Goal: Task Accomplishment & Management: Use online tool/utility

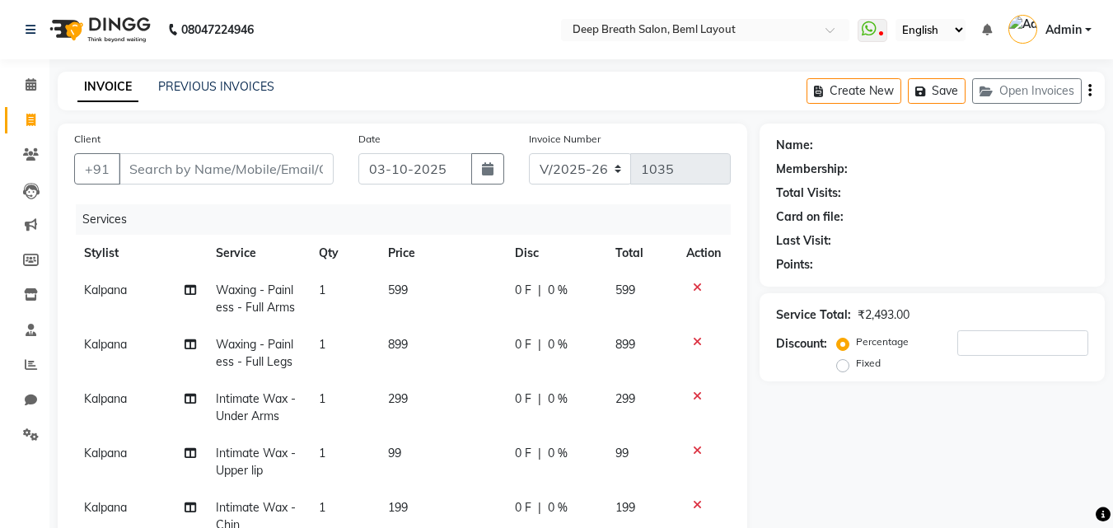
select select "4101"
select select "service"
click at [693, 283] on icon at bounding box center [697, 288] width 9 height 12
click at [682, 283] on td at bounding box center [704, 299] width 54 height 54
click at [696, 284] on icon at bounding box center [697, 288] width 9 height 12
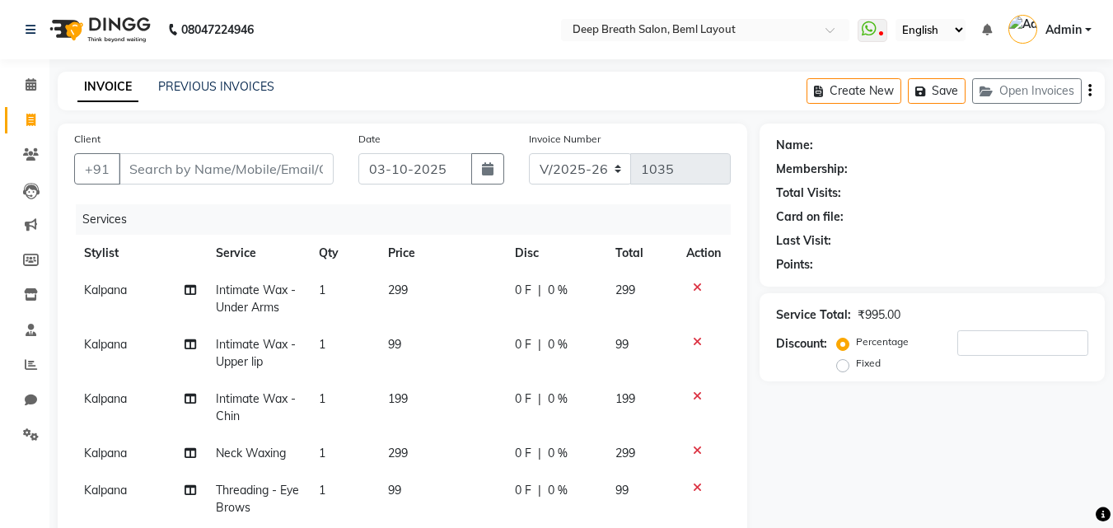
click at [696, 284] on icon at bounding box center [697, 288] width 9 height 12
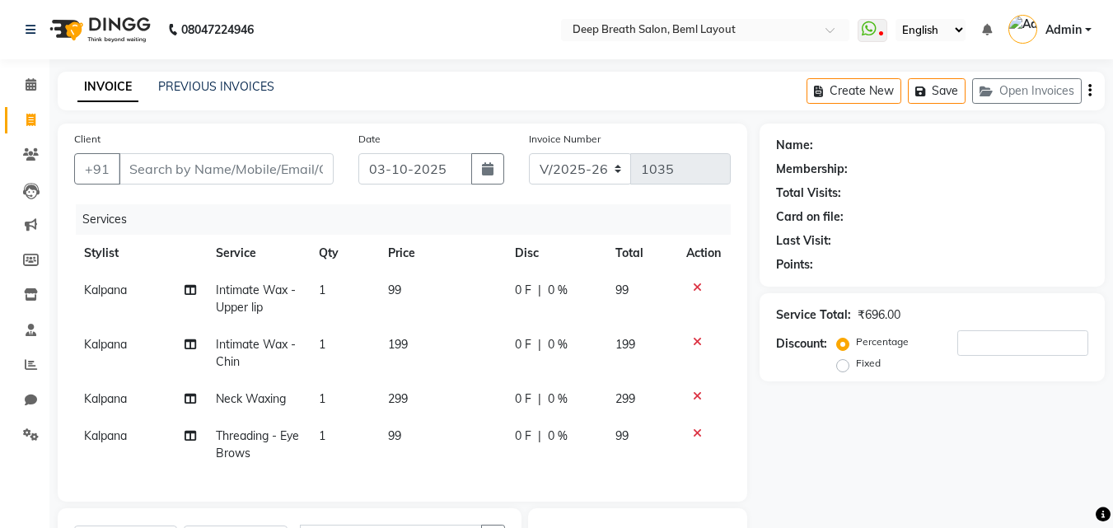
click at [696, 284] on icon at bounding box center [697, 288] width 9 height 12
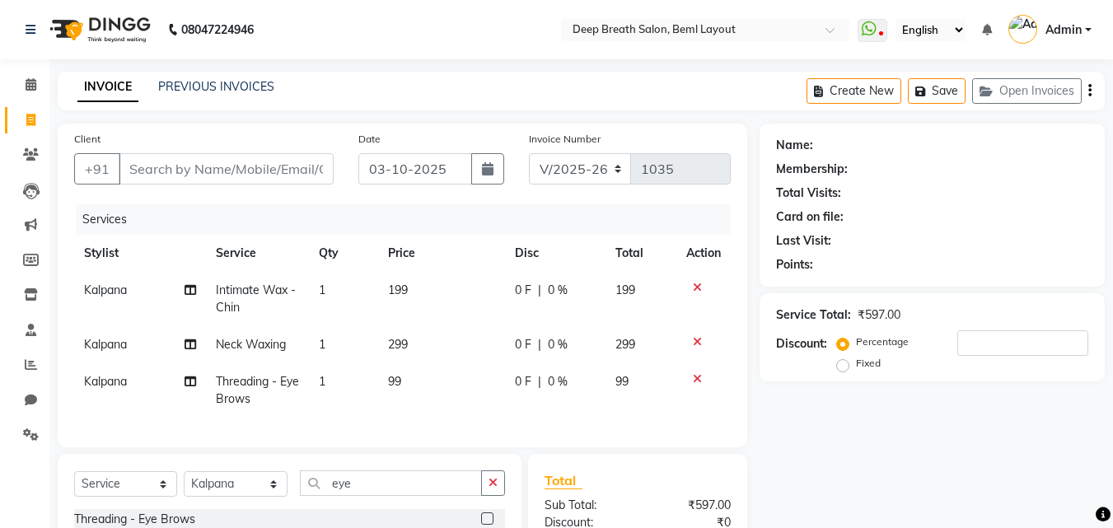
click at [696, 284] on icon at bounding box center [697, 288] width 9 height 12
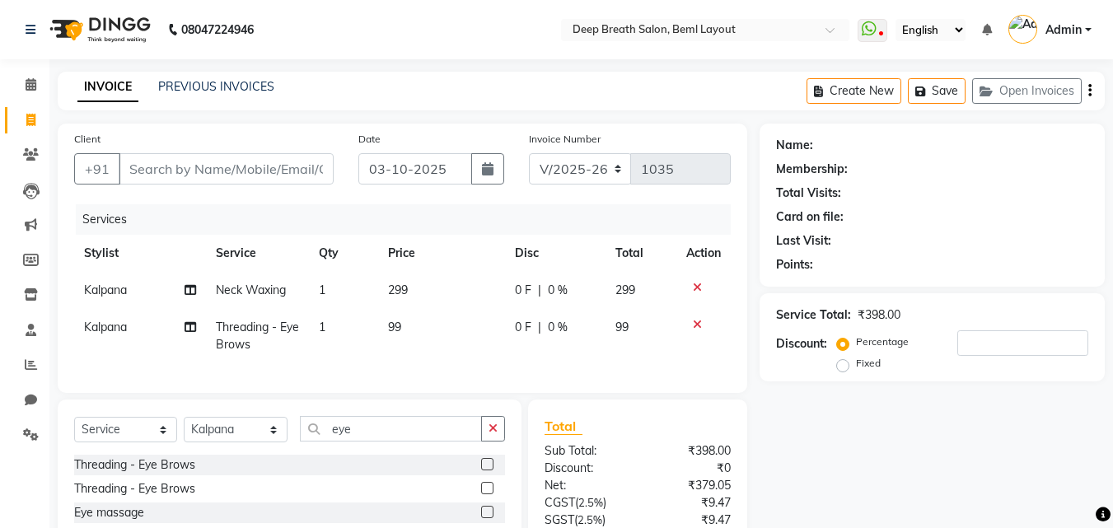
click at [696, 284] on icon at bounding box center [697, 288] width 9 height 12
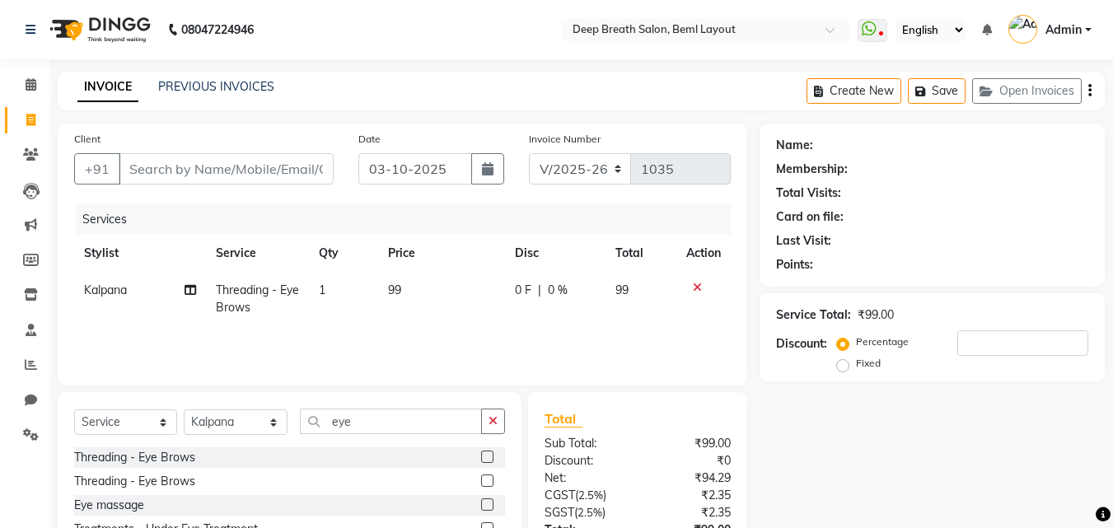
click at [696, 284] on icon at bounding box center [697, 288] width 9 height 12
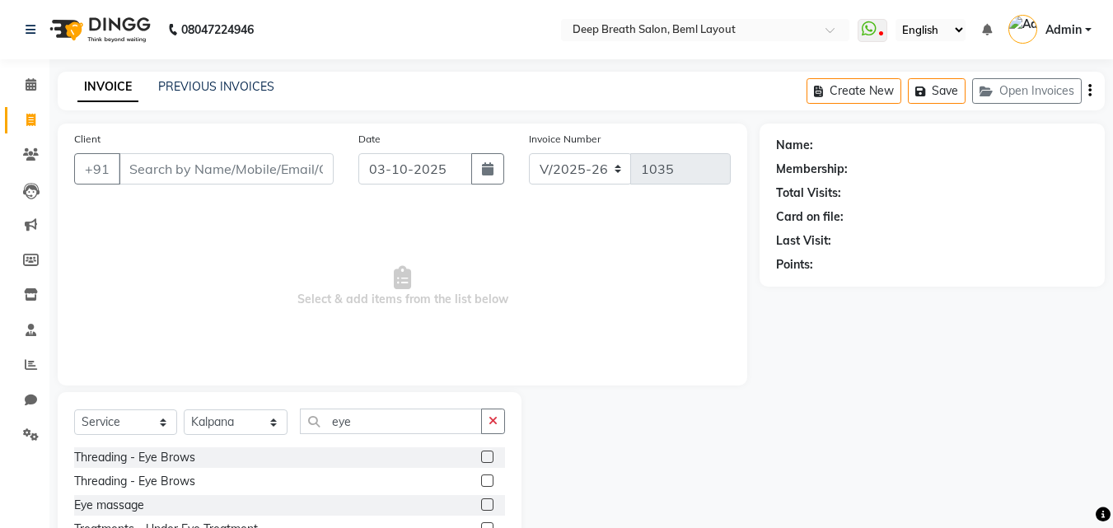
click at [272, 406] on div "Select Service Product Membership Package Voucher Prepaid Gift Card Select Styl…" at bounding box center [290, 513] width 464 height 243
drag, startPoint x: 276, startPoint y: 415, endPoint x: 265, endPoint y: 424, distance: 14.0
click at [271, 420] on select "Select Stylist [PERSON_NAME] [PERSON_NAME] [PERSON_NAME] Pallavi Mam [PERSON_NA…" at bounding box center [236, 423] width 104 height 26
select select "58551"
click at [184, 410] on select "Select Stylist [PERSON_NAME] [PERSON_NAME] [PERSON_NAME] Pallavi Mam [PERSON_NA…" at bounding box center [236, 423] width 104 height 26
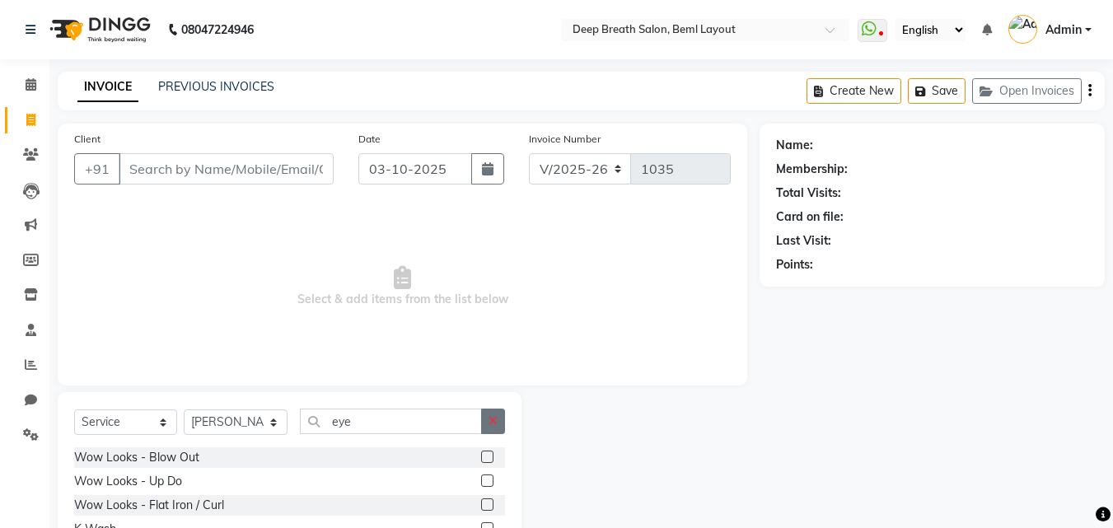
click at [489, 413] on button "button" at bounding box center [493, 422] width 24 height 26
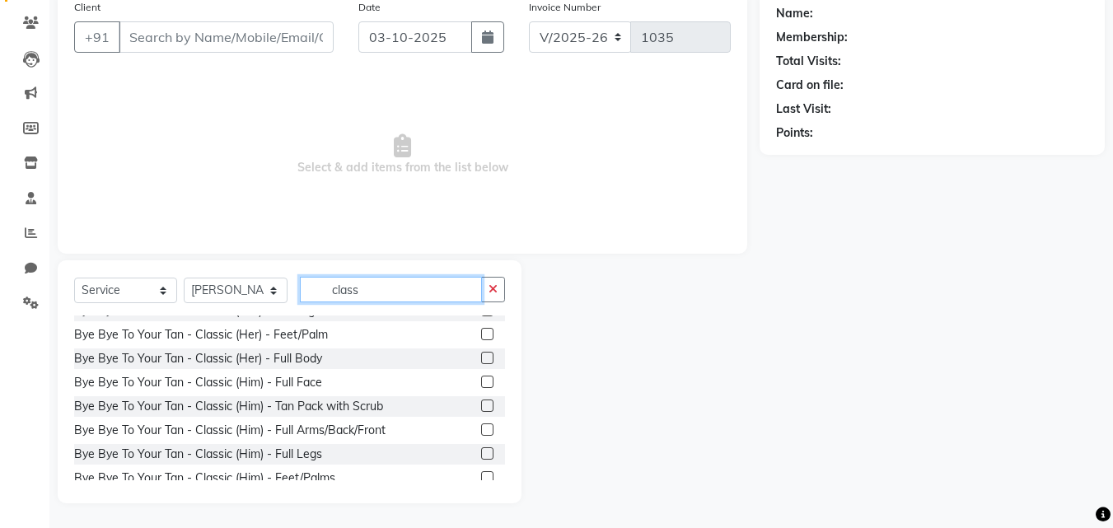
scroll to position [265, 0]
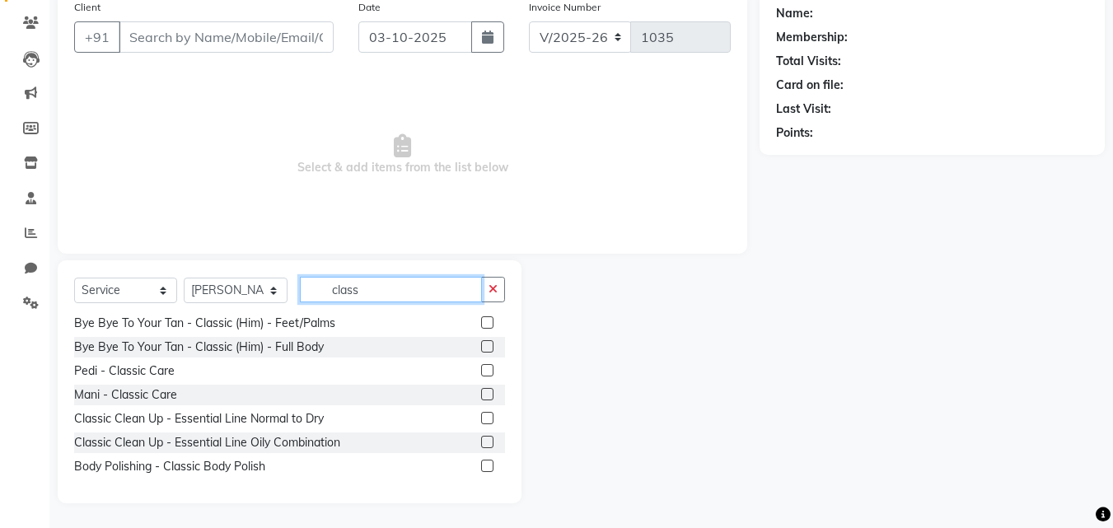
type input "class"
click at [481, 418] on label at bounding box center [487, 418] width 12 height 12
click at [481, 418] on input "checkbox" at bounding box center [486, 419] width 11 height 11
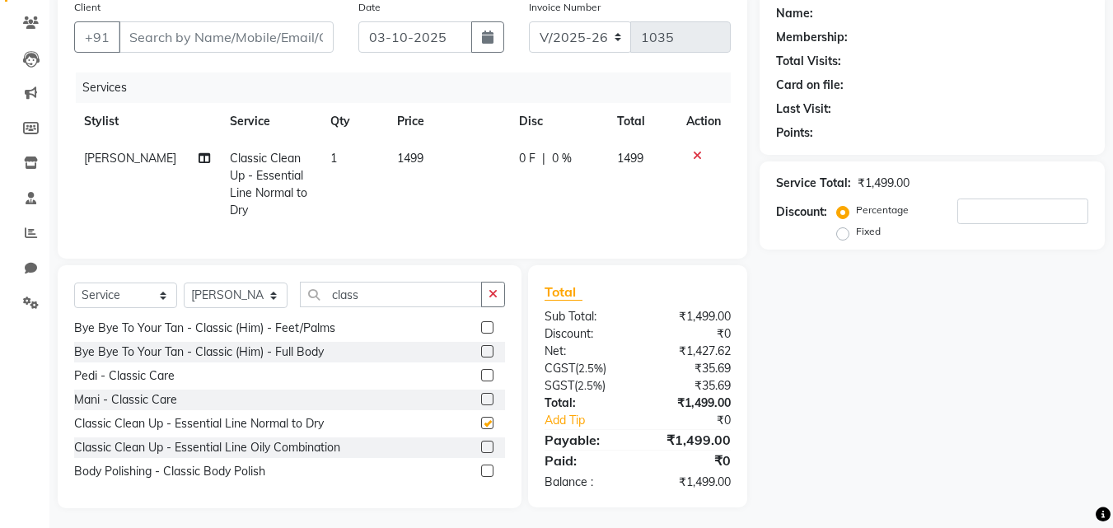
checkbox input "false"
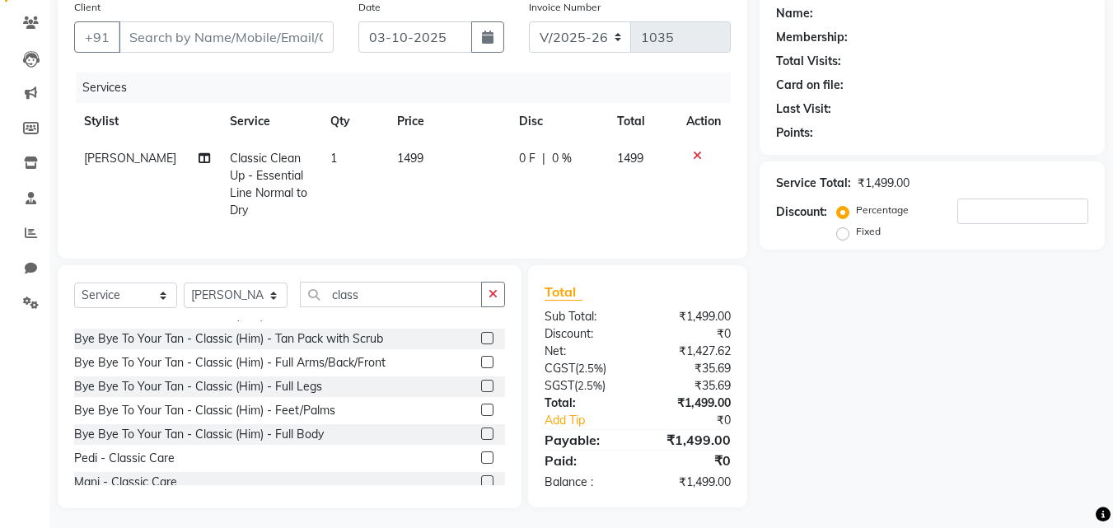
click at [481, 368] on label at bounding box center [487, 362] width 12 height 12
click at [481, 368] on input "checkbox" at bounding box center [486, 363] width 11 height 11
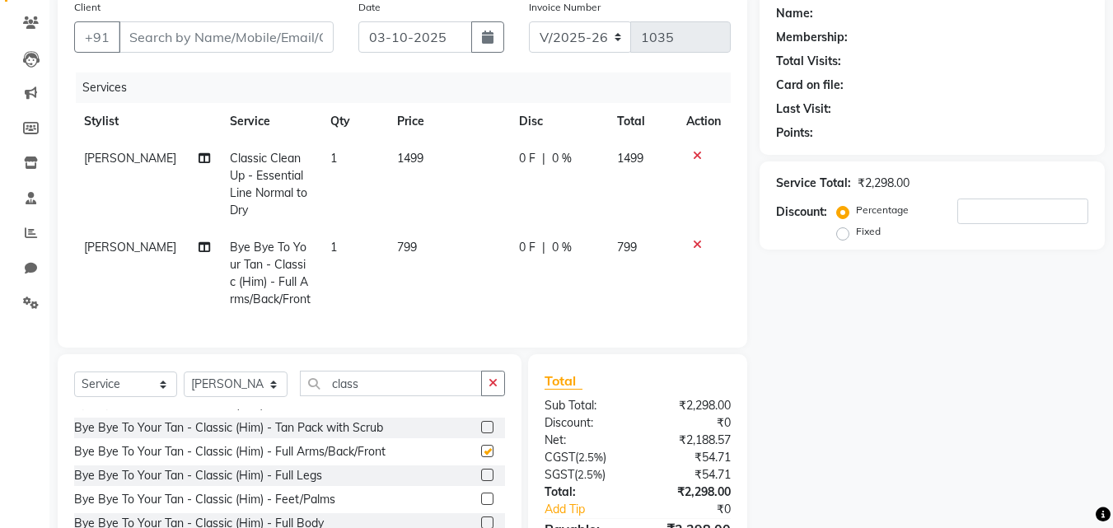
checkbox input "false"
click at [401, 241] on span "799" at bounding box center [407, 247] width 20 height 15
select select "58551"
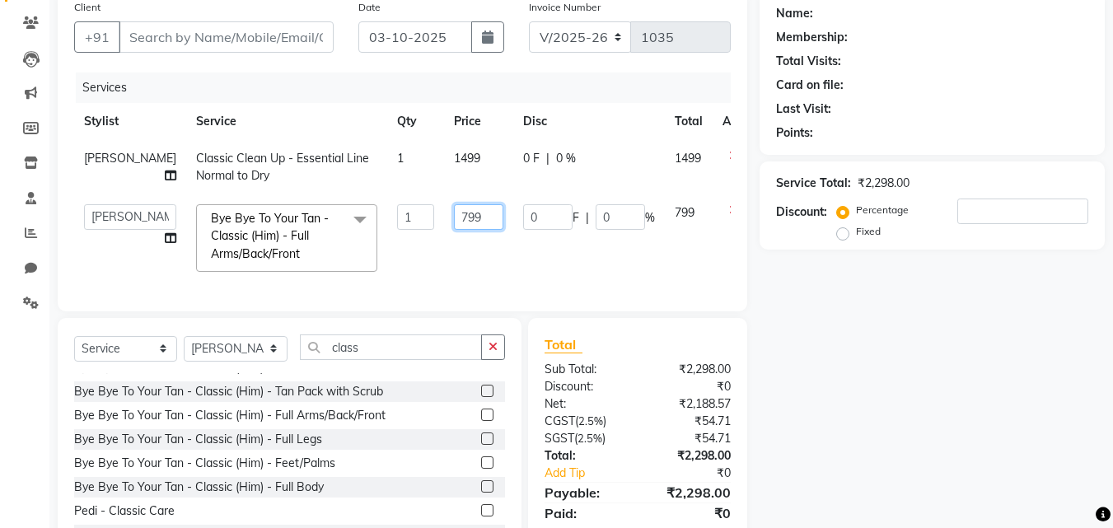
click at [454, 216] on input "799" at bounding box center [478, 217] width 49 height 26
type input "1499"
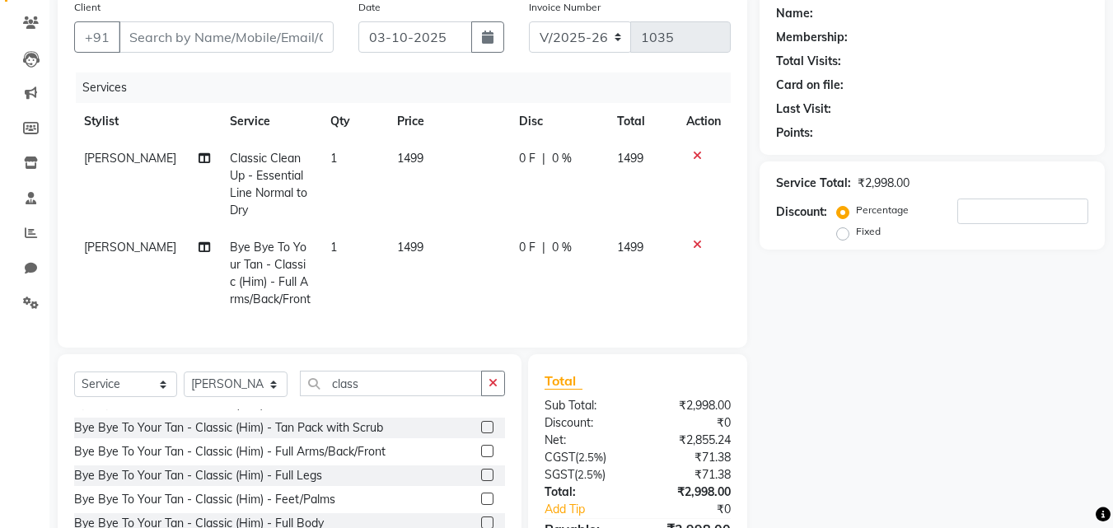
click at [418, 237] on td "1499" at bounding box center [448, 273] width 122 height 89
select select "58551"
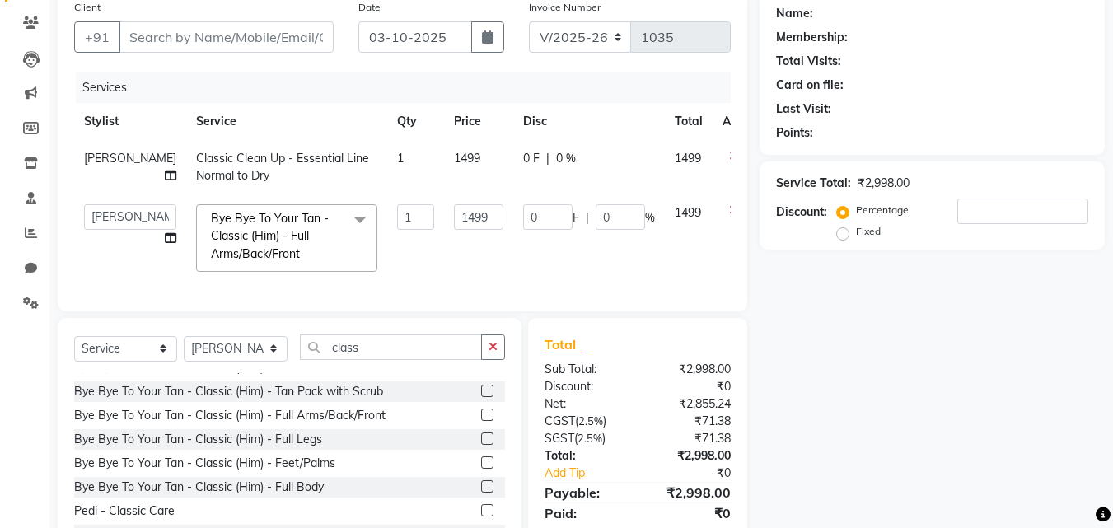
click at [466, 265] on td "1499" at bounding box center [478, 238] width 69 height 87
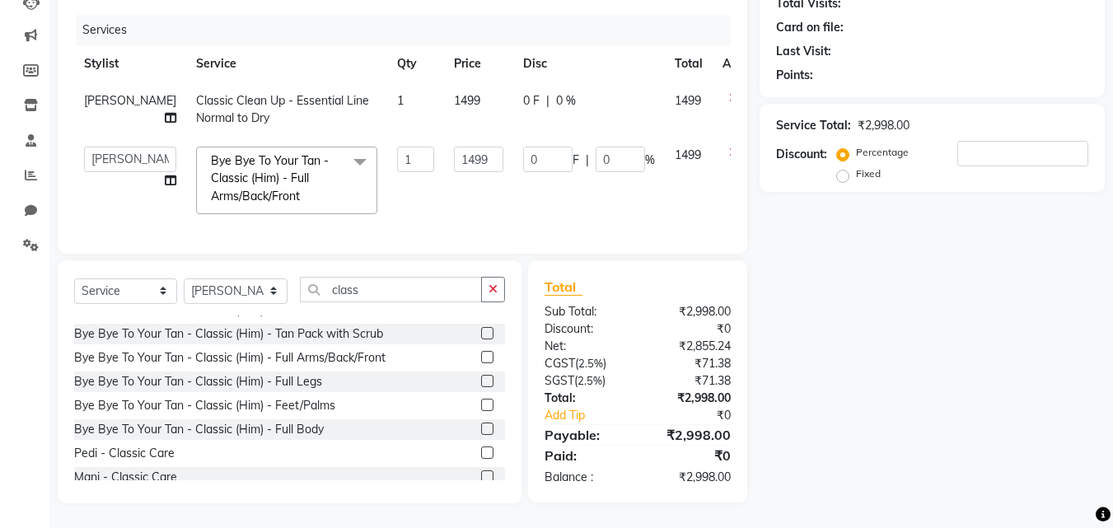
scroll to position [101, 0]
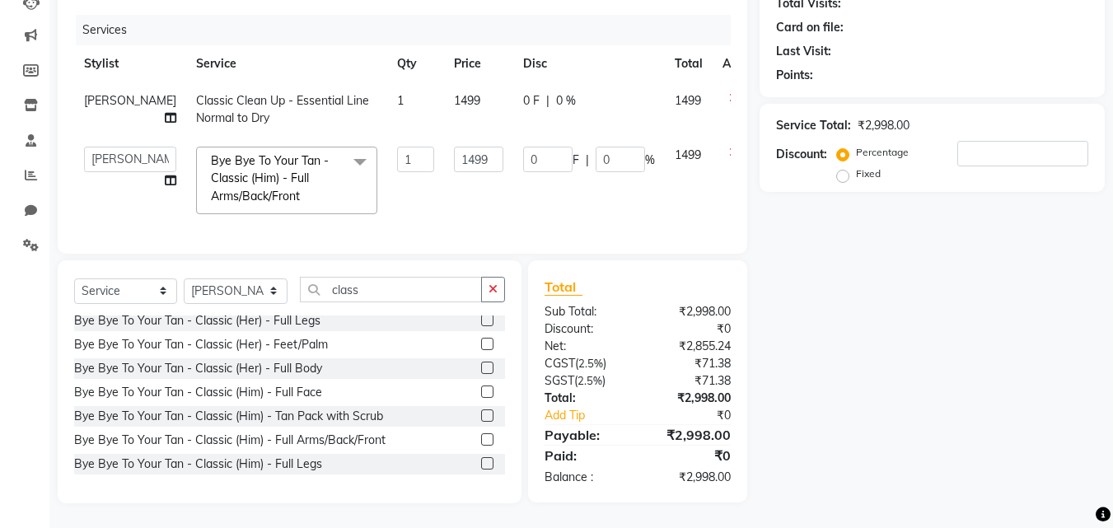
click at [481, 414] on label at bounding box center [487, 416] width 12 height 12
click at [481, 414] on input "checkbox" at bounding box center [486, 416] width 11 height 11
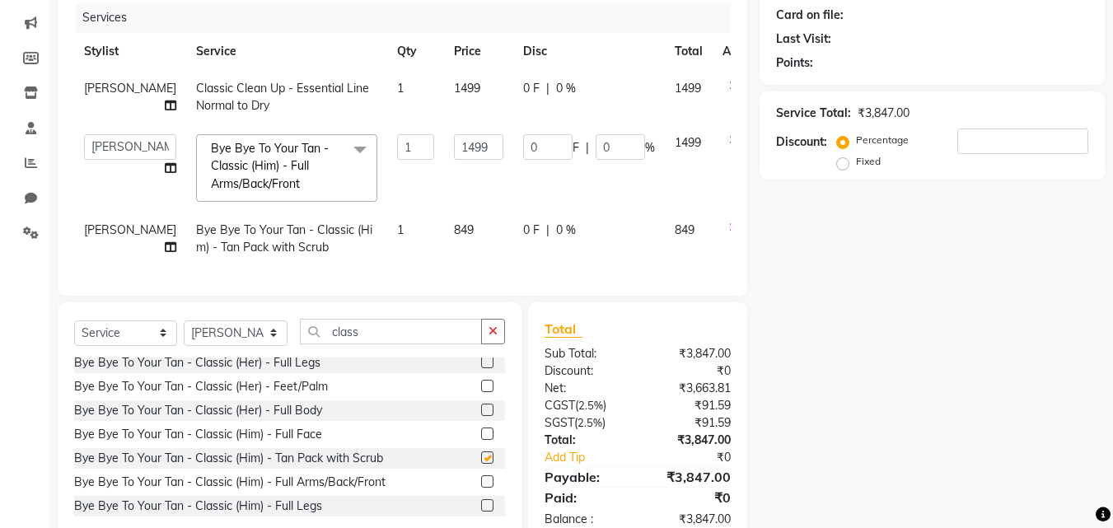
checkbox input "false"
click at [274, 345] on select "Select Stylist [PERSON_NAME] [PERSON_NAME] [PERSON_NAME] Pallavi Mam [PERSON_NA…" at bounding box center [236, 334] width 104 height 26
select select "60503"
click at [184, 332] on select "Select Stylist [PERSON_NAME] [PERSON_NAME] [PERSON_NAME] Pallavi Mam [PERSON_NA…" at bounding box center [236, 334] width 104 height 26
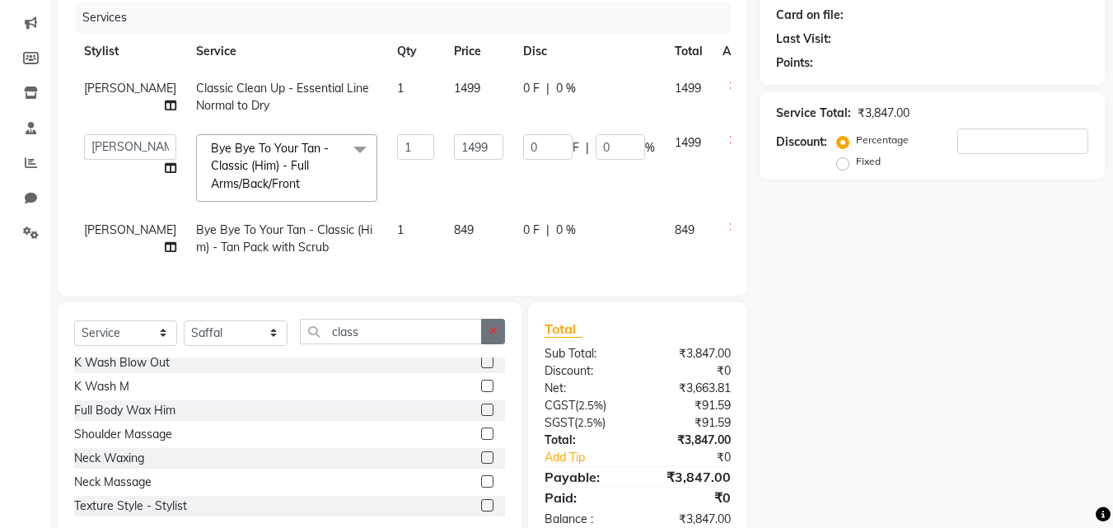
click at [493, 337] on icon "button" at bounding box center [493, 332] width 9 height 12
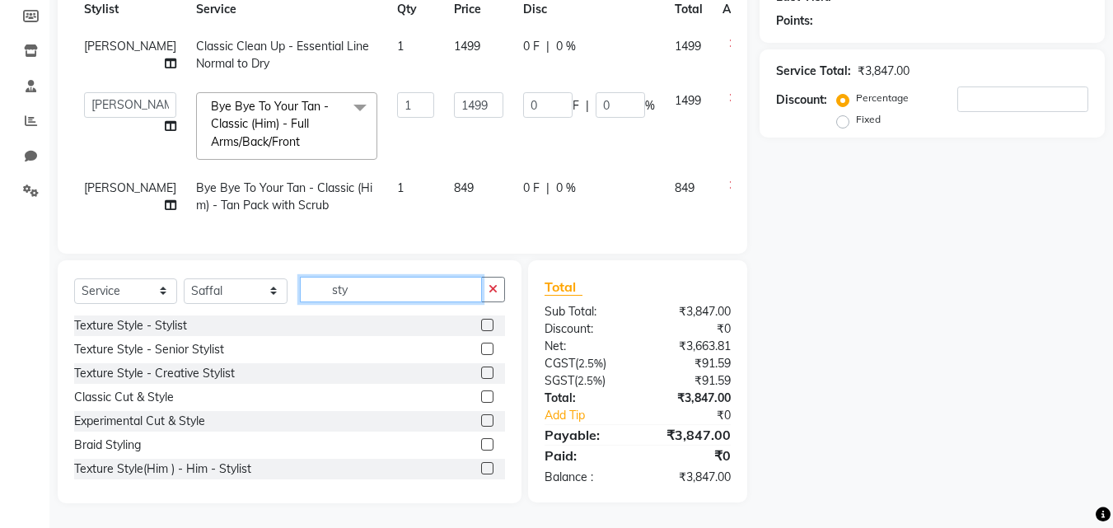
scroll to position [256, 0]
type input "sty"
click at [481, 469] on label at bounding box center [487, 468] width 12 height 12
click at [481, 469] on input "checkbox" at bounding box center [486, 469] width 11 height 11
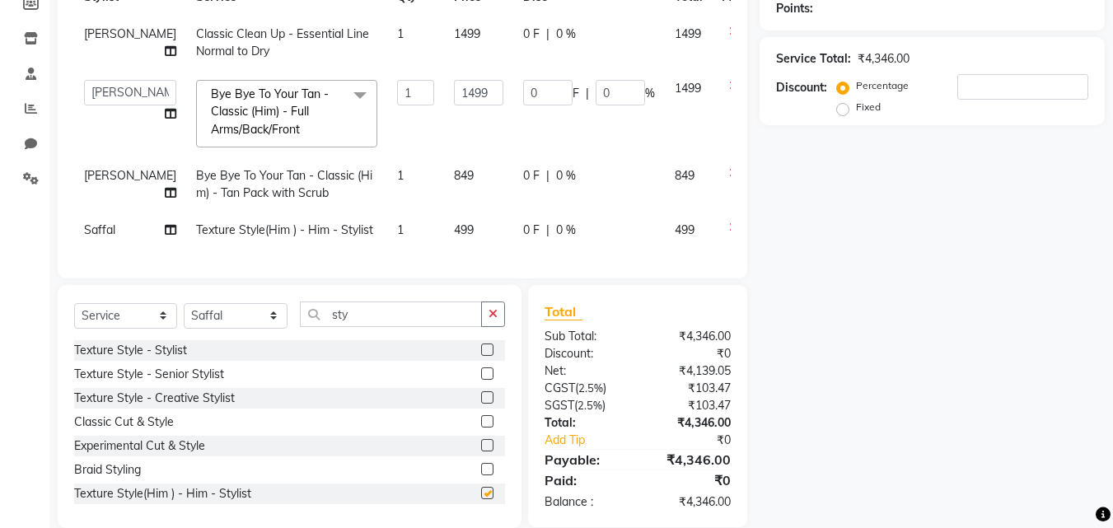
checkbox input "false"
click at [729, 222] on icon at bounding box center [733, 228] width 9 height 12
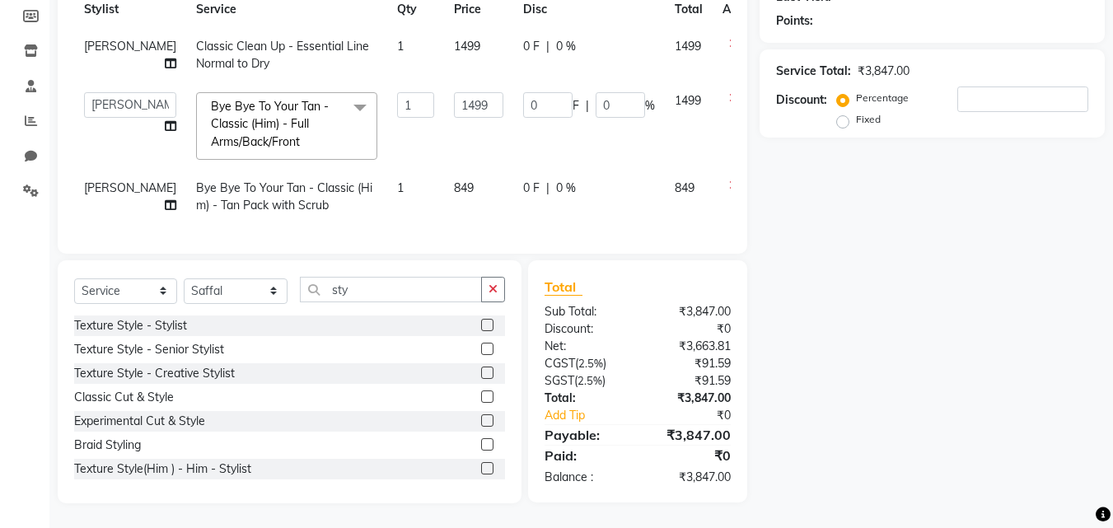
click at [481, 415] on label at bounding box center [487, 421] width 12 height 12
click at [481, 416] on input "checkbox" at bounding box center [486, 421] width 11 height 11
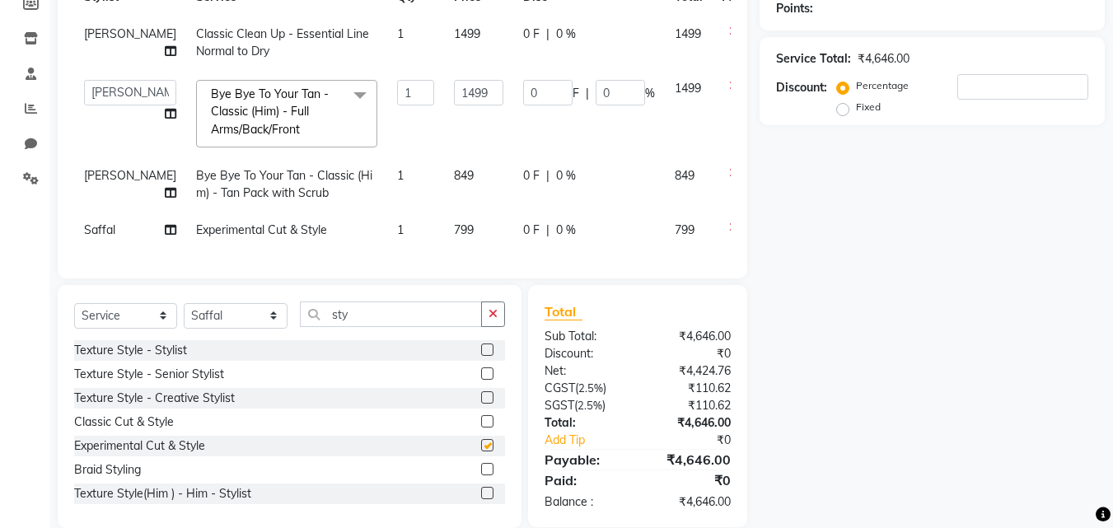
checkbox input "false"
click at [481, 476] on label at bounding box center [487, 469] width 12 height 12
click at [481, 476] on input "checkbox" at bounding box center [486, 470] width 11 height 11
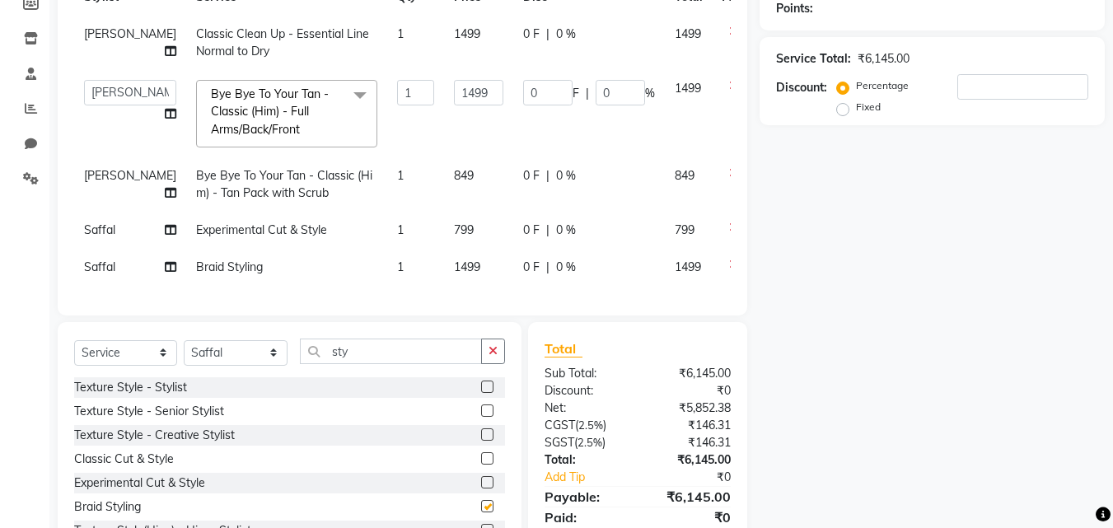
checkbox input "false"
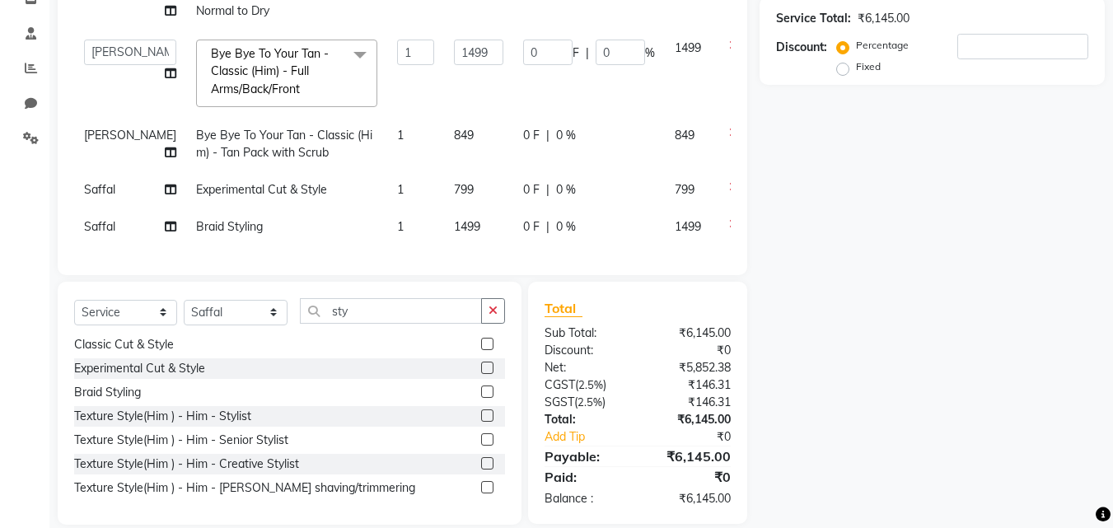
scroll to position [330, 0]
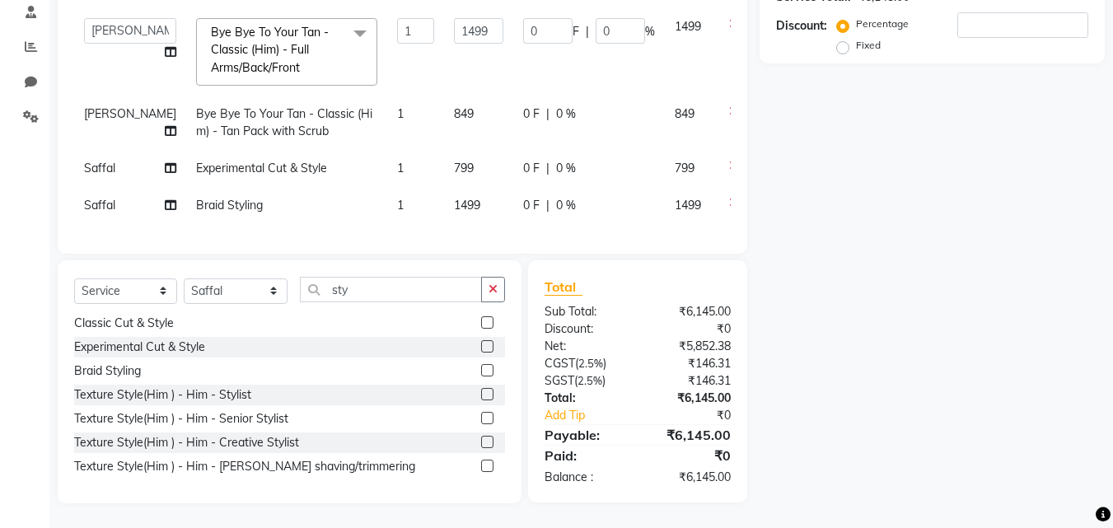
click at [729, 197] on icon at bounding box center [733, 203] width 9 height 12
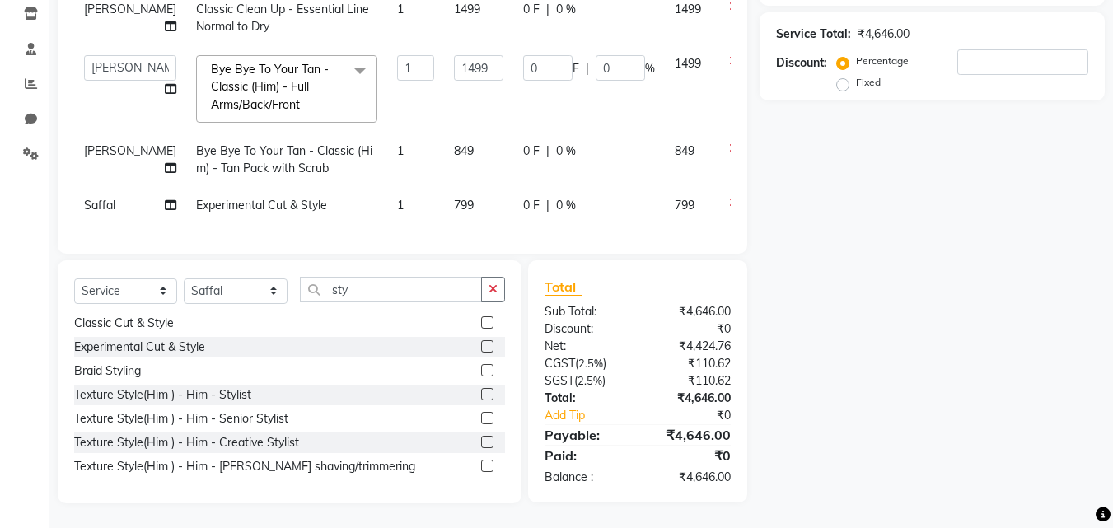
scroll to position [293, 0]
click at [500, 286] on button "button" at bounding box center [493, 290] width 24 height 26
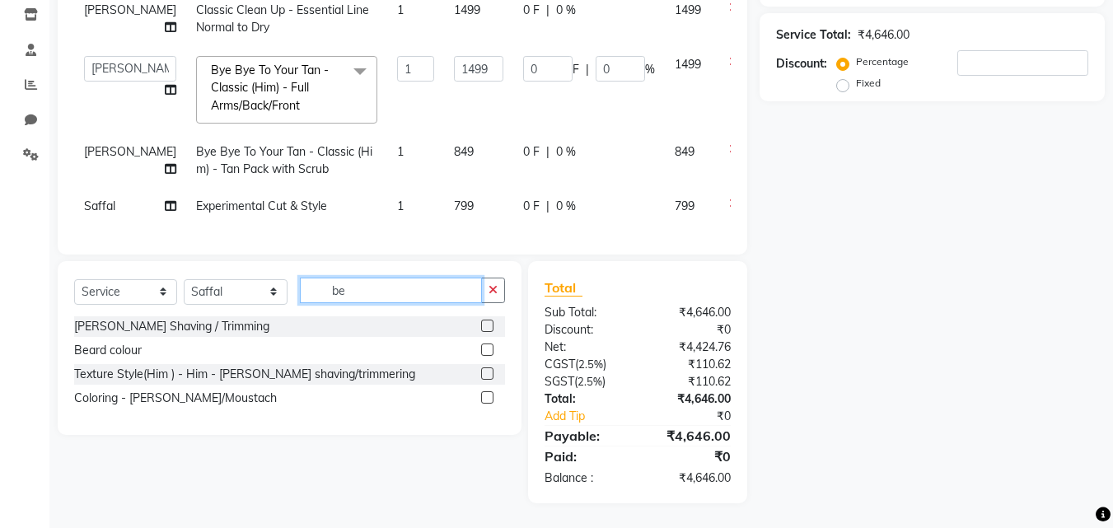
scroll to position [293, 0]
type input "bear"
click at [490, 325] on label at bounding box center [487, 326] width 12 height 12
click at [490, 325] on input "checkbox" at bounding box center [486, 326] width 11 height 11
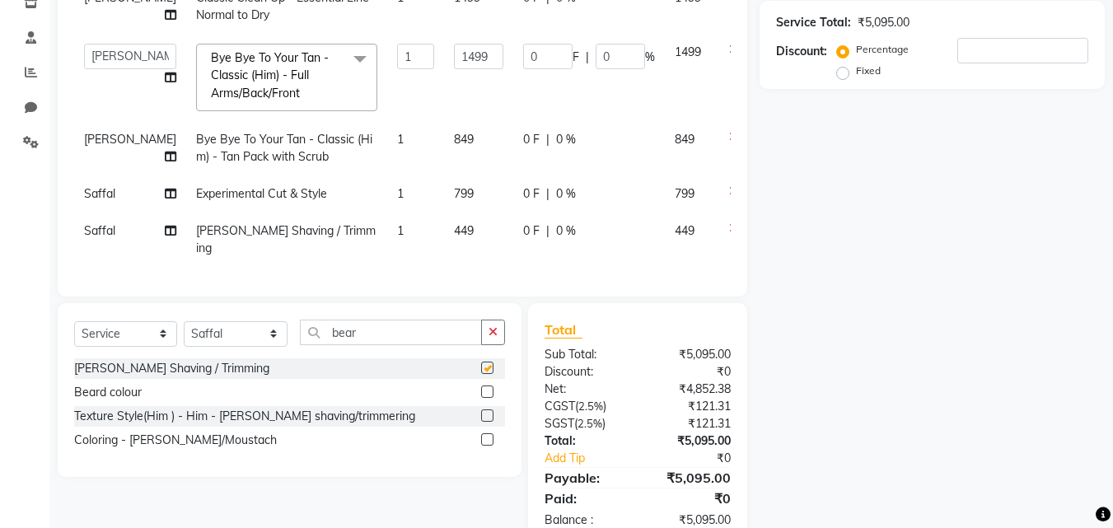
checkbox input "false"
click at [489, 410] on label at bounding box center [487, 416] width 12 height 12
click at [489, 411] on input "checkbox" at bounding box center [486, 416] width 11 height 11
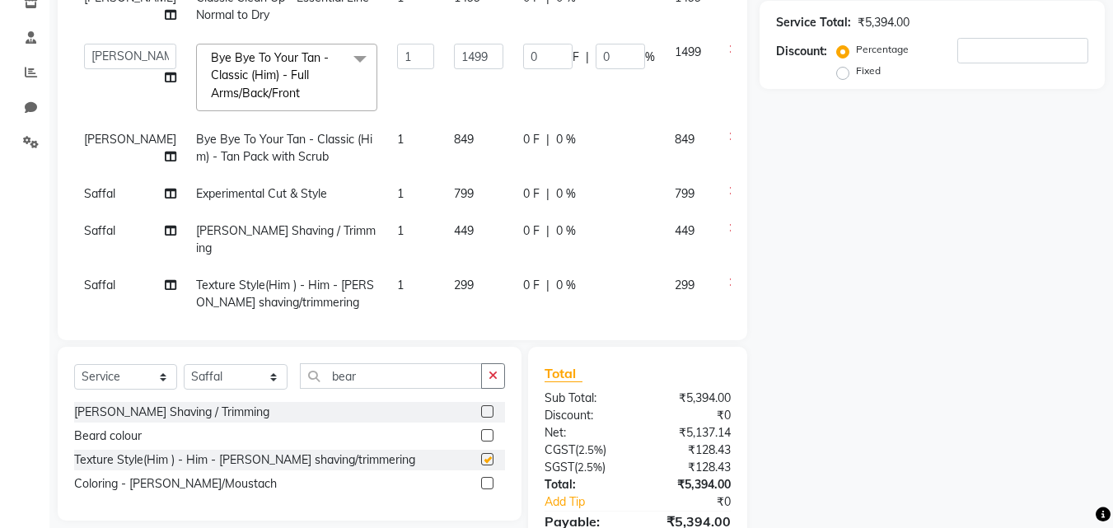
checkbox input "false"
click at [729, 234] on icon at bounding box center [733, 229] width 9 height 12
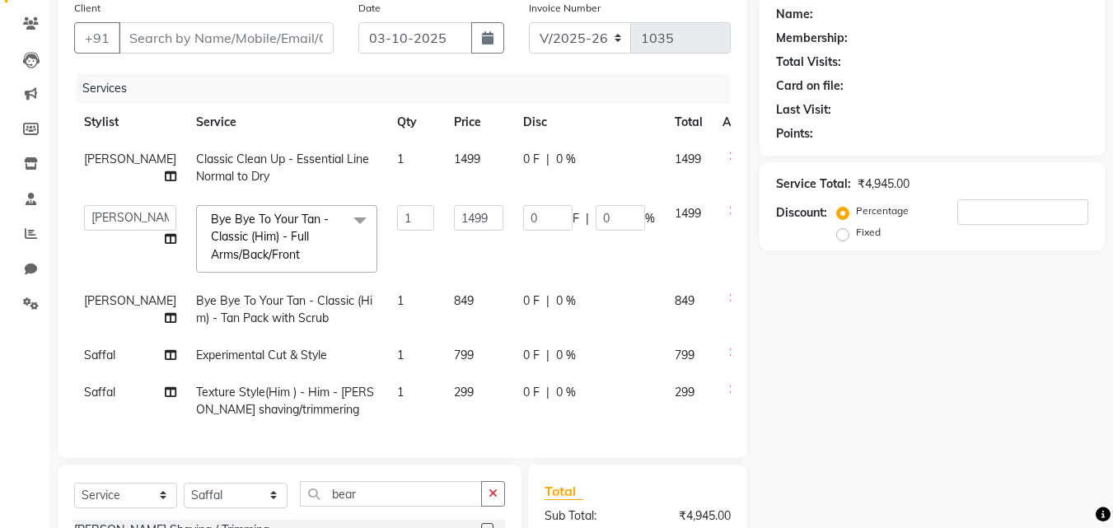
scroll to position [128, 0]
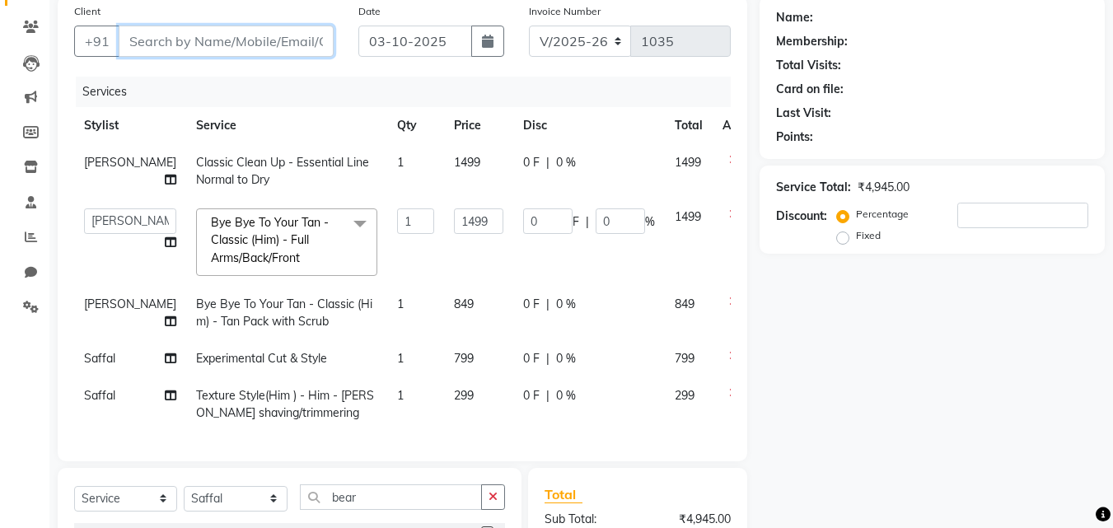
click at [175, 31] on input "Client" at bounding box center [226, 41] width 215 height 31
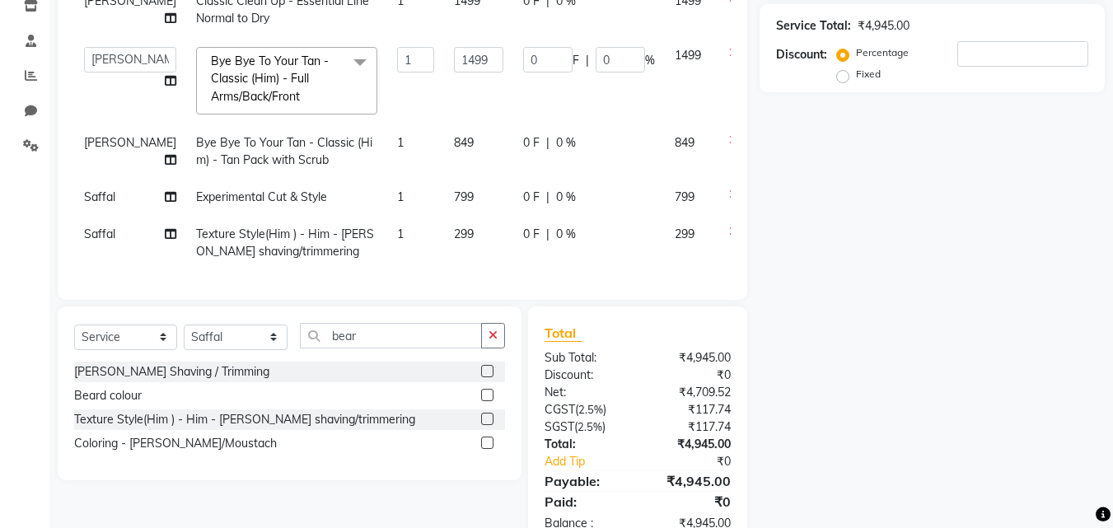
scroll to position [347, 0]
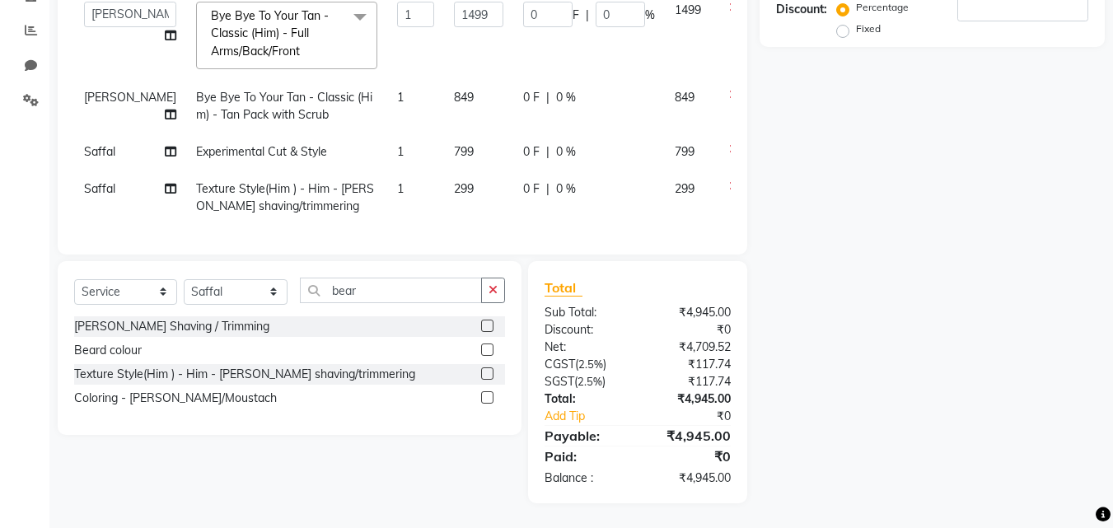
click at [729, 180] on icon at bounding box center [733, 186] width 9 height 12
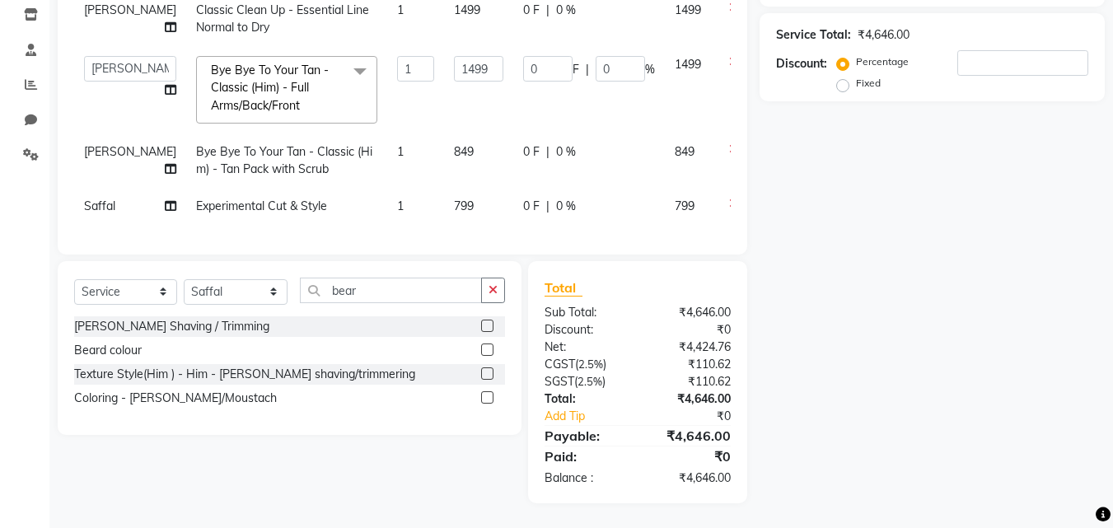
click at [729, 198] on icon at bounding box center [733, 204] width 9 height 12
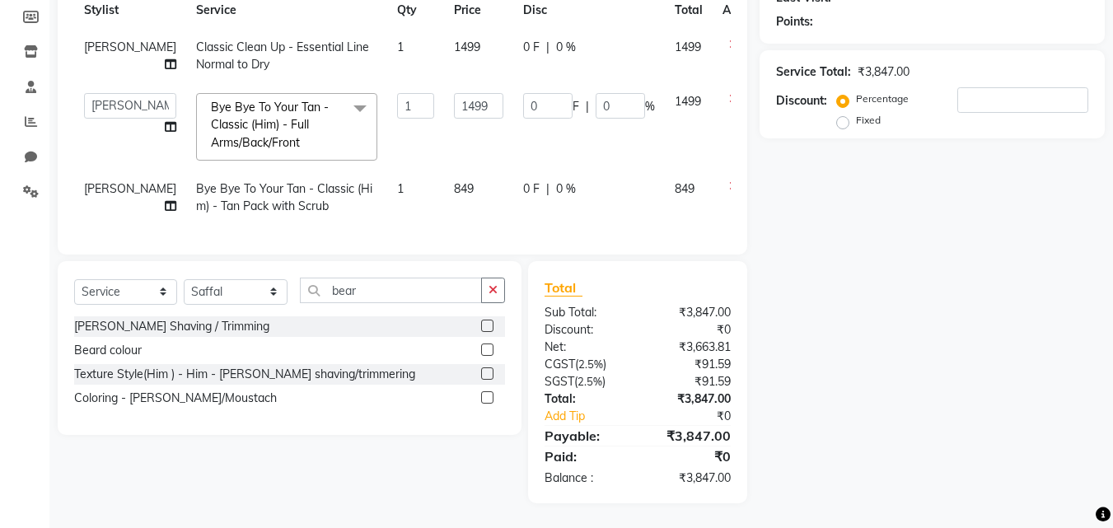
scroll to position [255, 0]
